Goal: Information Seeking & Learning: Learn about a topic

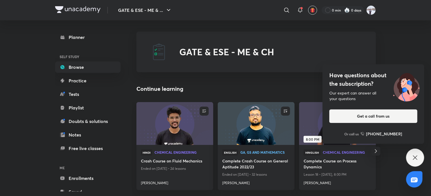
click at [412, 153] on div "Have questions about the subscription? Our expert can answer all your questions…" at bounding box center [415, 158] width 18 height 18
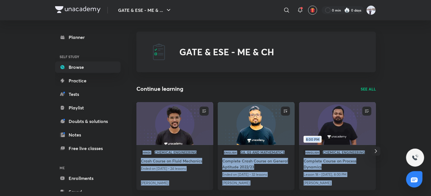
drag, startPoint x: 411, startPoint y: 90, endPoint x: 412, endPoint y: 94, distance: 4.5
drag, startPoint x: 398, startPoint y: 131, endPoint x: 392, endPoint y: 135, distance: 7.3
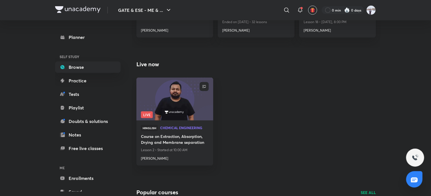
scroll to position [169, 0]
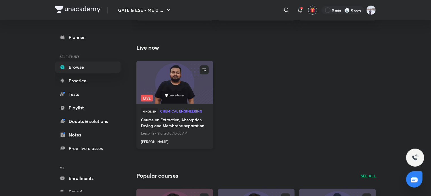
click at [152, 143] on h4 "Ankur Bansal" at bounding box center [175, 140] width 68 height 7
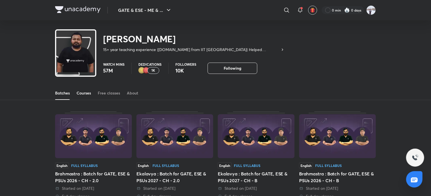
click at [84, 96] on link "Courses" at bounding box center [84, 93] width 14 height 14
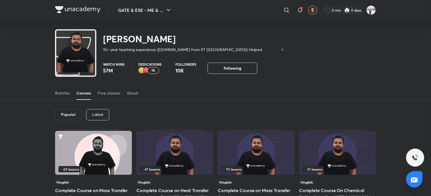
click at [101, 116] on p "Latest" at bounding box center [97, 114] width 11 height 5
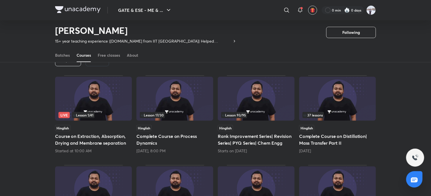
scroll to position [53, 0]
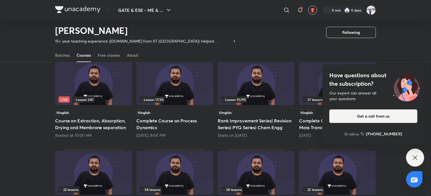
click at [414, 160] on icon at bounding box center [415, 158] width 4 height 4
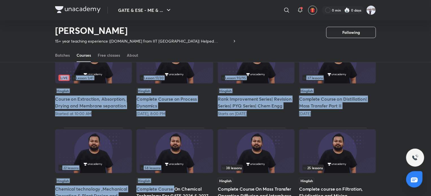
scroll to position [0, 0]
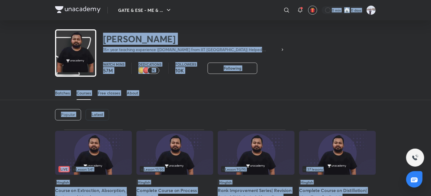
drag, startPoint x: 175, startPoint y: 157, endPoint x: 152, endPoint y: 61, distance: 98.7
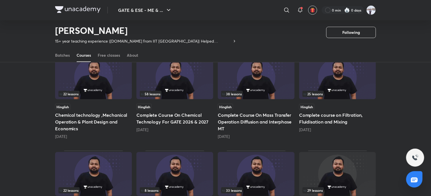
scroll to position [138, 0]
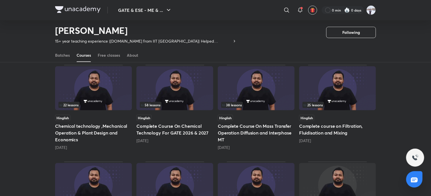
click at [167, 130] on h5 "Complete Course On Chemical Technology For GATE 2026 & 2027" at bounding box center [174, 130] width 77 height 14
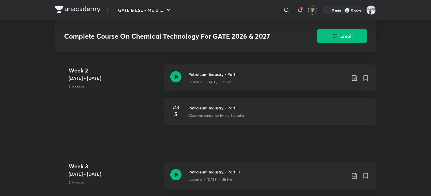
scroll to position [367, 0]
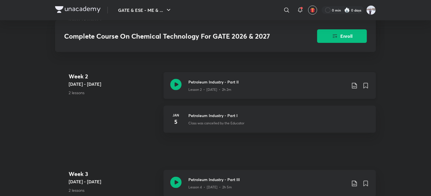
drag, startPoint x: 219, startPoint y: 92, endPoint x: 217, endPoint y: 95, distance: 3.4
click at [219, 92] on p "Lesson 2 • Jan 5 • 2h 2m" at bounding box center [209, 89] width 43 height 5
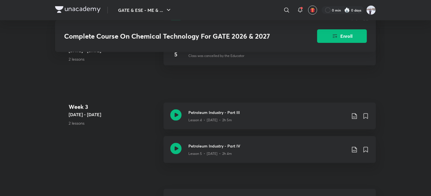
scroll to position [435, 0]
click at [223, 123] on p "Lesson 4 • [DATE] • 2h 5m" at bounding box center [210, 120] width 44 height 5
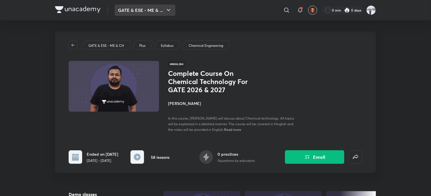
click at [150, 6] on button "GATE & ESE - ME & ..." at bounding box center [145, 10] width 61 height 11
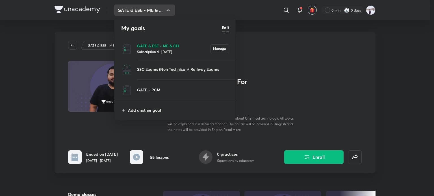
click at [155, 45] on p "GATE & ESE - ME & CH" at bounding box center [173, 46] width 73 height 6
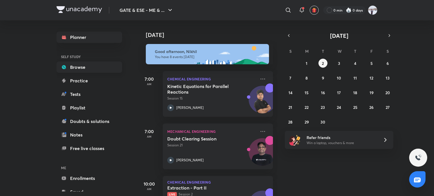
click at [88, 66] on link "Browse" at bounding box center [89, 67] width 66 height 11
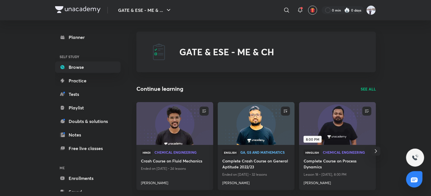
click at [365, 90] on p "SEE ALL" at bounding box center [368, 89] width 15 height 6
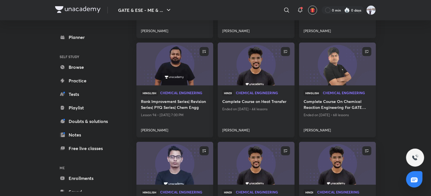
scroll to position [141, 0]
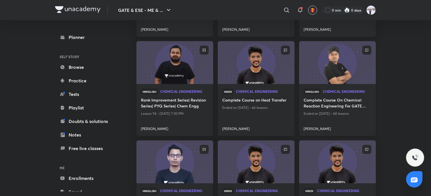
click at [307, 130] on h4 "[PERSON_NAME]" at bounding box center [338, 127] width 68 height 7
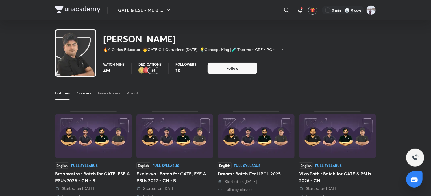
click at [80, 93] on div "Courses" at bounding box center [84, 93] width 14 height 6
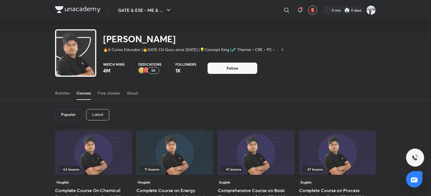
click at [97, 113] on p "Latest" at bounding box center [97, 114] width 11 height 5
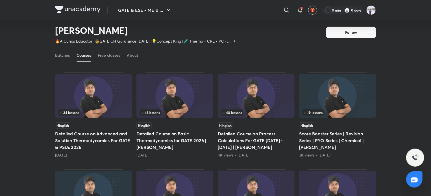
scroll to position [138, 0]
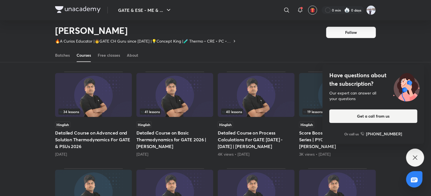
click at [415, 153] on div "Have questions about the subscription? Our expert can answer all your questions…" at bounding box center [415, 158] width 18 height 18
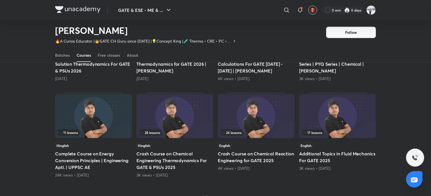
scroll to position [222, 0]
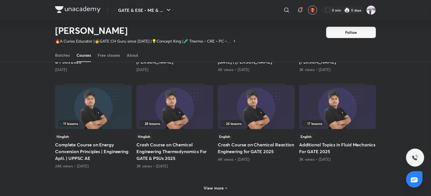
click at [217, 188] on h6 "View more" at bounding box center [214, 189] width 20 height 6
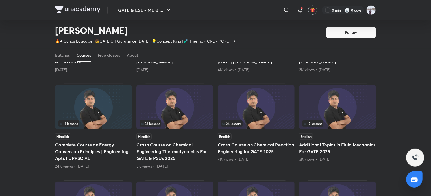
click at [175, 111] on img at bounding box center [174, 107] width 77 height 44
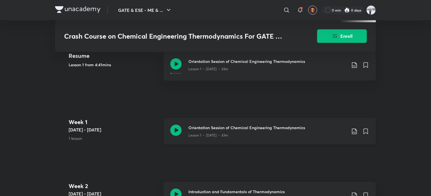
scroll to position [311, 0]
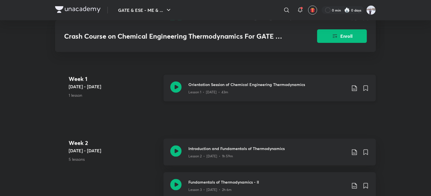
click at [219, 91] on div "Lesson 1 • Nov 30 • 43m" at bounding box center [267, 91] width 158 height 7
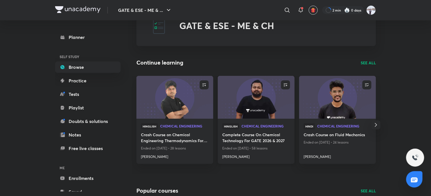
scroll to position [28, 0]
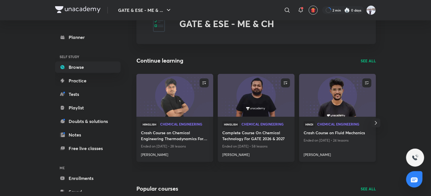
click at [317, 155] on h4 "[PERSON_NAME]" at bounding box center [338, 153] width 68 height 7
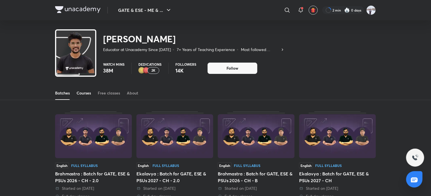
click at [84, 94] on div "Courses" at bounding box center [84, 93] width 14 height 6
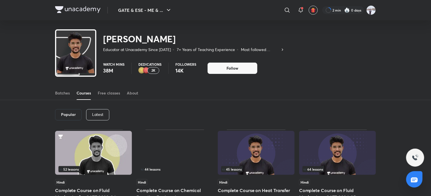
click at [96, 115] on p "Latest" at bounding box center [97, 114] width 11 height 5
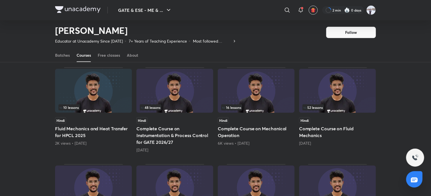
scroll to position [137, 0]
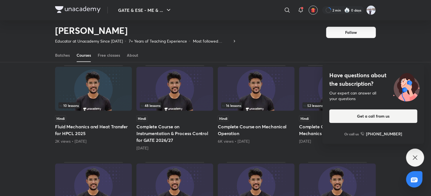
click at [411, 162] on div "Have questions about the subscription? Our expert can answer all your questions…" at bounding box center [415, 158] width 18 height 18
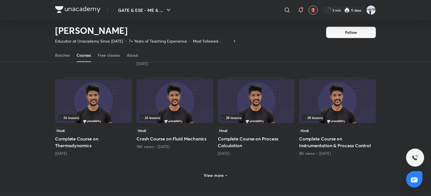
scroll to position [222, 0]
click at [213, 178] on div "View more" at bounding box center [216, 175] width 28 height 9
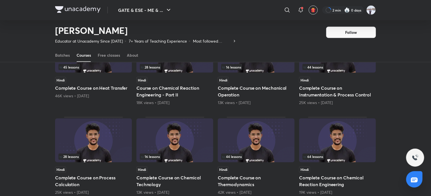
scroll to position [476, 0]
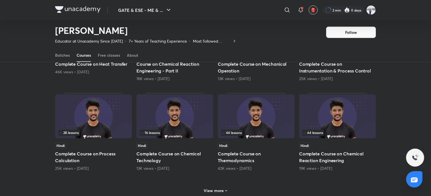
click at [211, 191] on h6 "View more" at bounding box center [214, 191] width 20 height 6
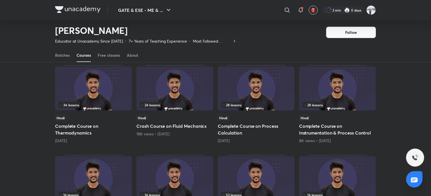
scroll to position [222, 0]
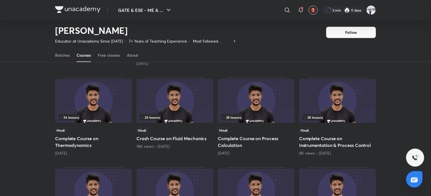
click at [68, 95] on img at bounding box center [93, 101] width 77 height 44
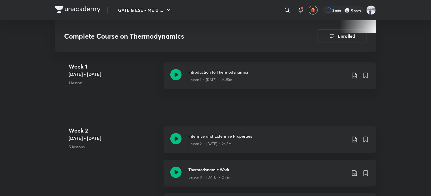
scroll to position [254, 0]
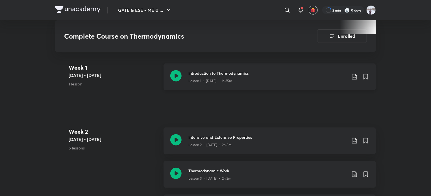
click at [231, 80] on div "Lesson 1 • Feb 7 • 1h 35m" at bounding box center [267, 79] width 158 height 7
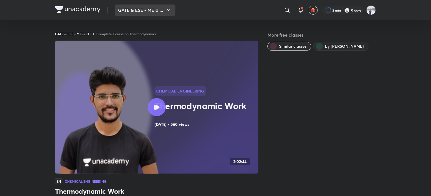
click at [142, 15] on button "GATE & ESE - ME & ..." at bounding box center [145, 10] width 61 height 11
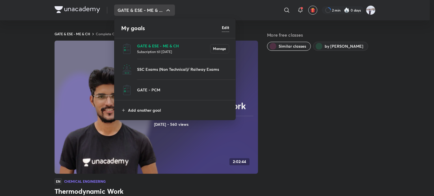
click at [156, 46] on p "GATE & ESE - ME & CH" at bounding box center [173, 46] width 73 height 6
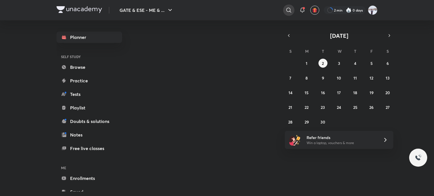
click at [288, 12] on icon at bounding box center [288, 10] width 5 height 5
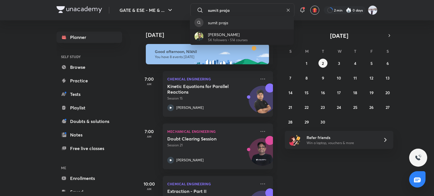
type input "sumit praja"
click at [236, 35] on p "[PERSON_NAME]" at bounding box center [228, 35] width 40 height 6
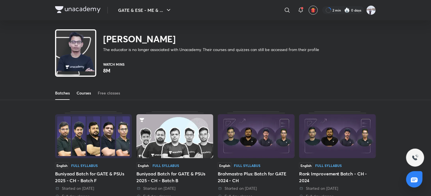
click at [82, 90] on div "Courses" at bounding box center [84, 93] width 14 height 6
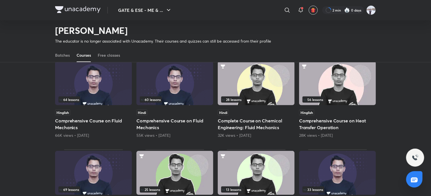
scroll to position [17, 0]
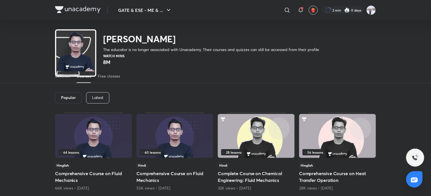
click at [98, 96] on p "Latest" at bounding box center [97, 97] width 11 height 5
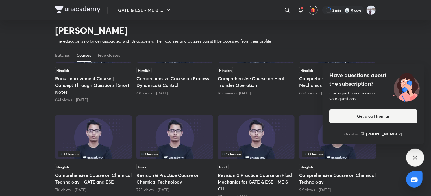
scroll to position [109, 0]
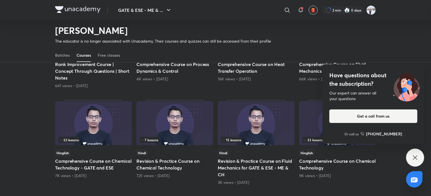
click at [414, 158] on icon at bounding box center [415, 158] width 7 height 7
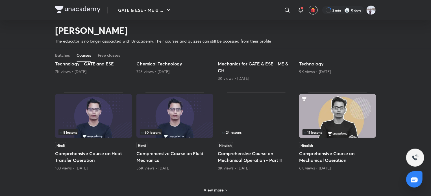
scroll to position [222, 0]
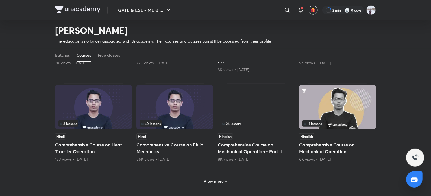
click at [215, 179] on h6 "View more" at bounding box center [214, 182] width 20 height 6
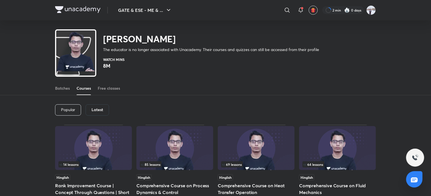
scroll to position [17, 0]
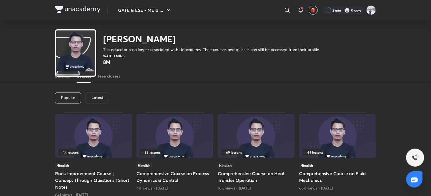
click at [73, 97] on p "Popular" at bounding box center [68, 97] width 14 height 5
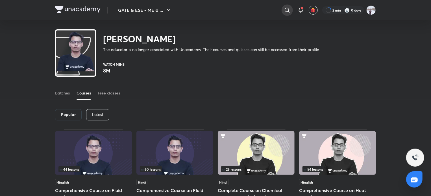
click at [288, 10] on icon at bounding box center [287, 10] width 7 height 7
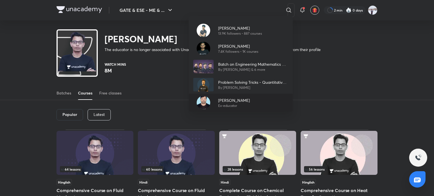
click at [236, 100] on p "[PERSON_NAME]" at bounding box center [234, 100] width 32 height 6
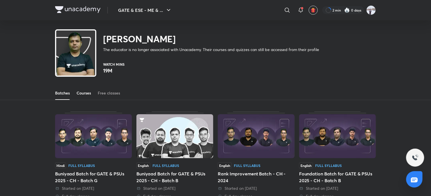
click at [83, 93] on div "Courses" at bounding box center [84, 93] width 14 height 6
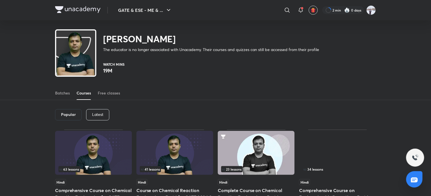
click at [92, 113] on p "Latest" at bounding box center [97, 114] width 11 height 5
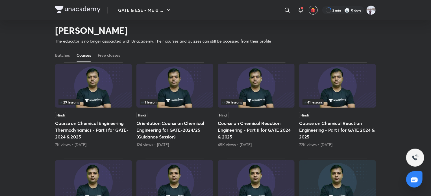
scroll to position [53, 0]
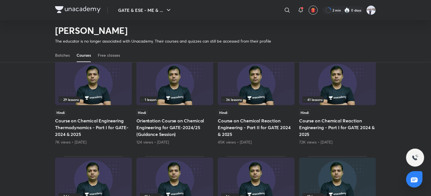
click at [110, 89] on img at bounding box center [93, 83] width 77 height 44
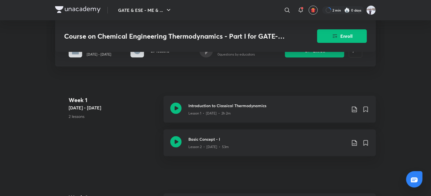
scroll to position [141, 0]
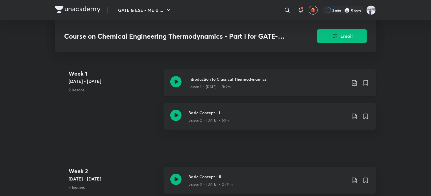
click at [251, 84] on div "Lesson 1 • Jul 27 • 2h 2m" at bounding box center [267, 85] width 158 height 7
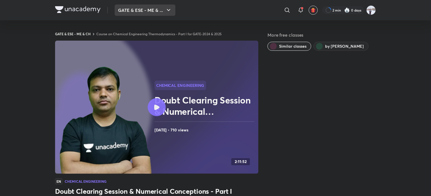
click at [164, 9] on button "GATE & ESE - ME & ..." at bounding box center [145, 10] width 61 height 11
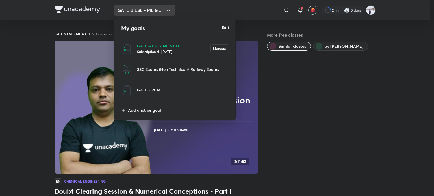
click at [164, 48] on p "GATE & ESE - ME & CH" at bounding box center [173, 46] width 73 height 6
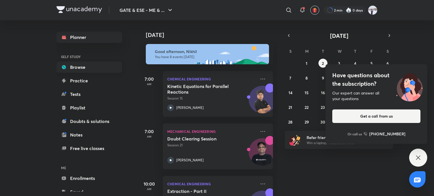
click at [80, 71] on link "Browse" at bounding box center [89, 67] width 66 height 11
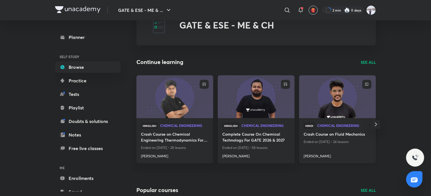
scroll to position [28, 0]
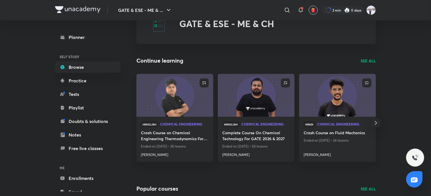
click at [258, 103] on img at bounding box center [256, 95] width 78 height 44
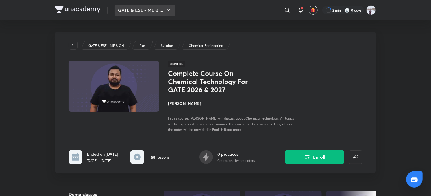
click at [145, 12] on button "GATE & ESE - ME & ..." at bounding box center [145, 10] width 61 height 11
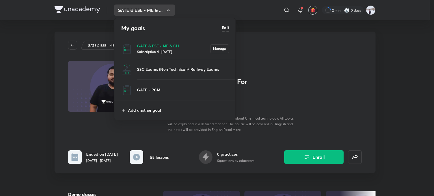
click at [154, 44] on p "GATE & ESE - ME & CH" at bounding box center [173, 46] width 73 height 6
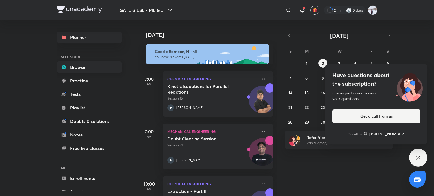
click at [94, 65] on link "Browse" at bounding box center [89, 67] width 66 height 11
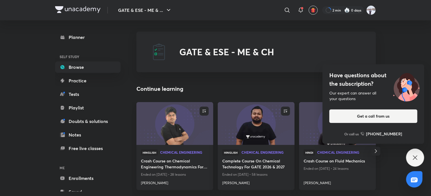
click at [407, 159] on div "Have questions about the subscription? Our expert can answer all your questions…" at bounding box center [415, 158] width 18 height 18
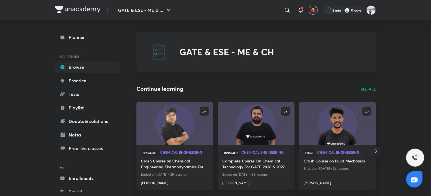
click at [227, 184] on h4 "[PERSON_NAME]" at bounding box center [256, 182] width 68 height 7
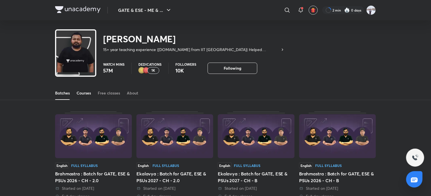
click at [86, 95] on div "Courses" at bounding box center [84, 93] width 14 height 6
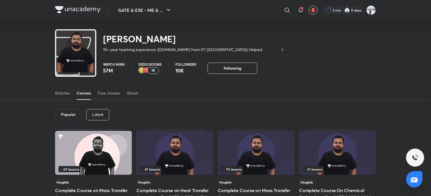
click at [100, 114] on p "Latest" at bounding box center [97, 114] width 11 height 5
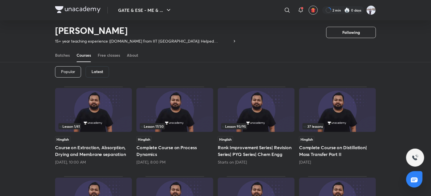
scroll to position [25, 0]
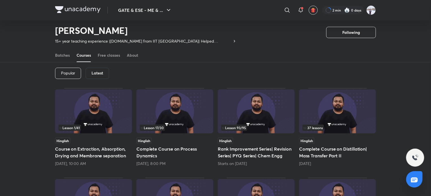
click at [186, 103] on img at bounding box center [174, 112] width 77 height 44
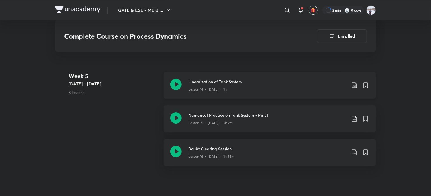
scroll to position [847, 0]
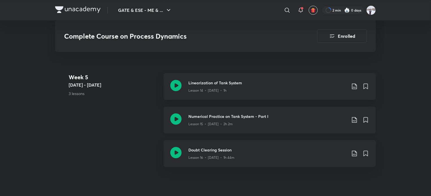
click at [227, 116] on h3 "Numerical Practice on Tank System - Part I" at bounding box center [267, 117] width 158 height 6
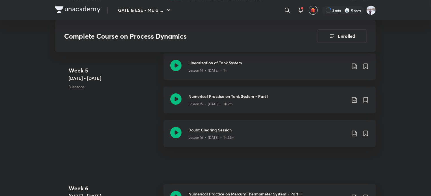
scroll to position [876, 0]
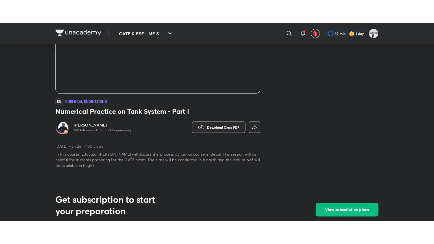
scroll to position [115, 0]
